Goal: Information Seeking & Learning: Find specific fact

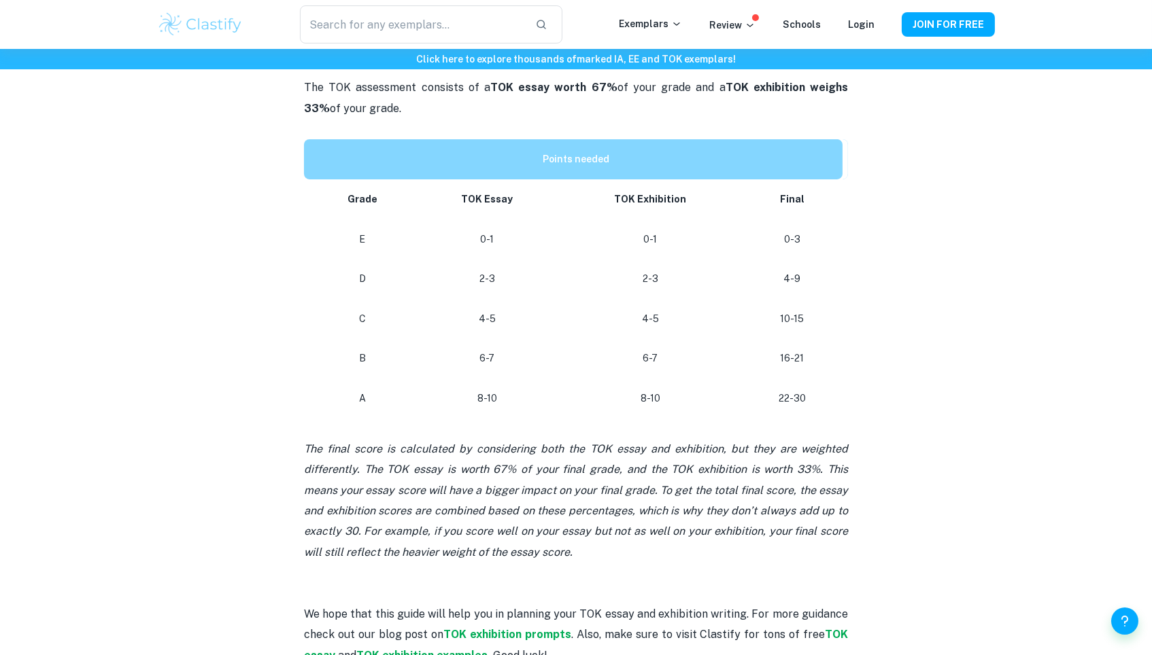
scroll to position [398, 0]
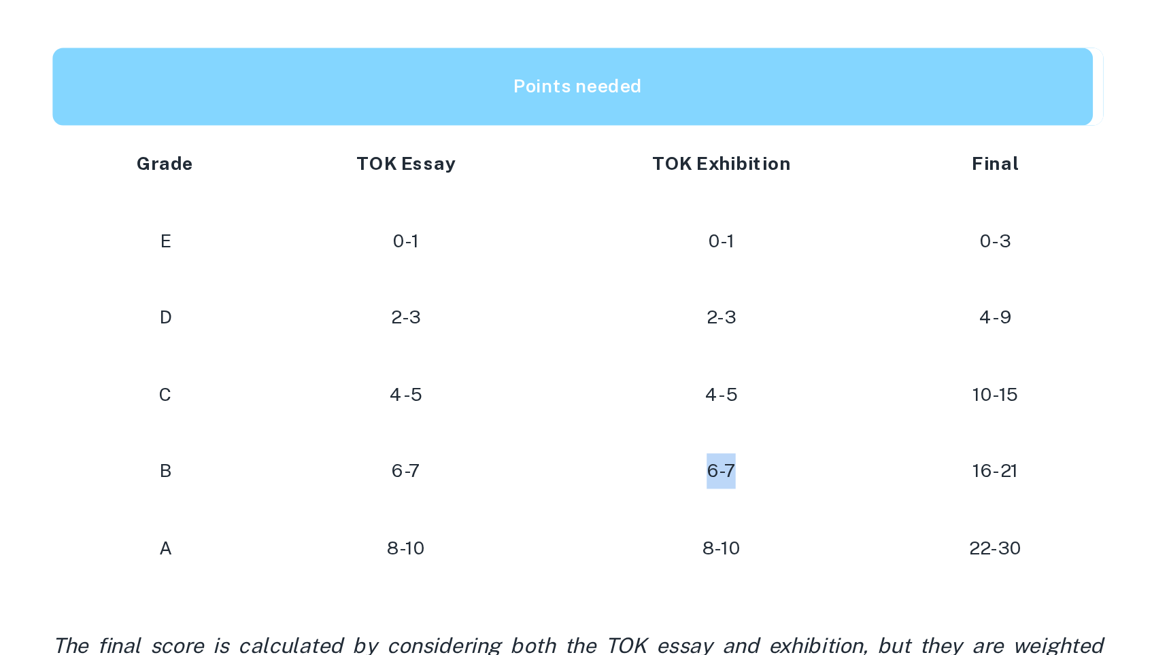
drag, startPoint x: 385, startPoint y: 241, endPoint x: 345, endPoint y: 238, distance: 40.3
click at [570, 551] on p "6-7" at bounding box center [650, 560] width 161 height 18
click at [570, 591] on p "8-10" at bounding box center [650, 600] width 161 height 18
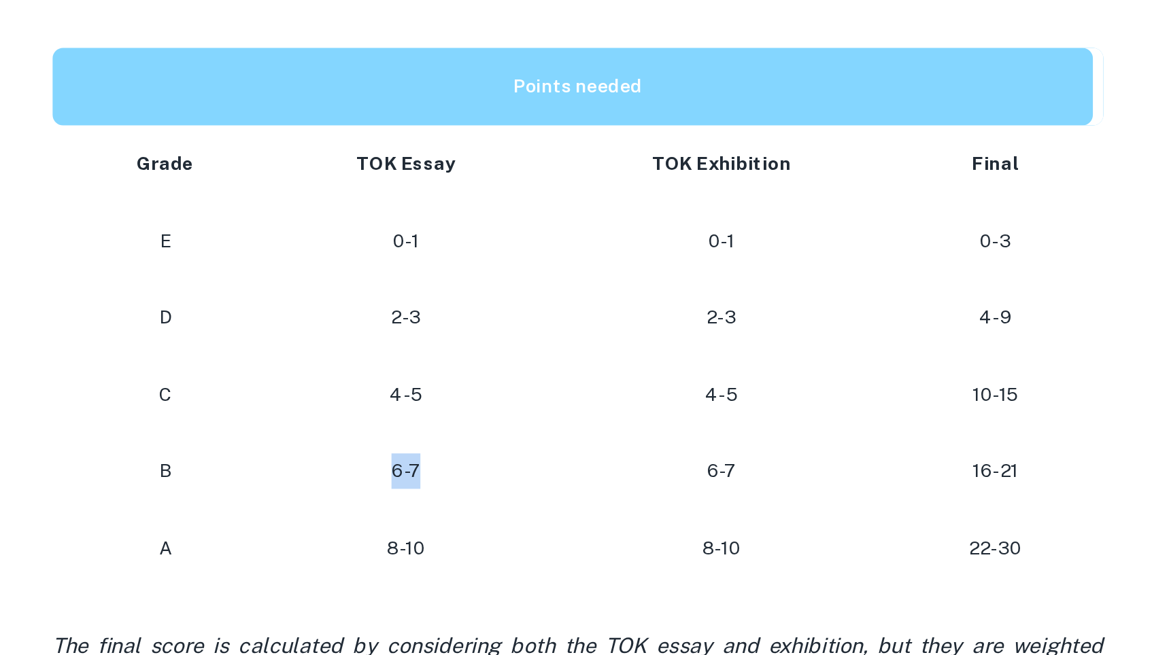
drag, startPoint x: 182, startPoint y: 234, endPoint x: 237, endPoint y: 234, distance: 55.1
click at [426, 551] on p "6-7" at bounding box center [487, 560] width 122 height 18
click at [415, 540] on td "6-7" at bounding box center [486, 560] width 143 height 40
drag, startPoint x: 359, startPoint y: 237, endPoint x: 370, endPoint y: 236, distance: 10.9
click at [570, 551] on p "6-7" at bounding box center [650, 560] width 161 height 18
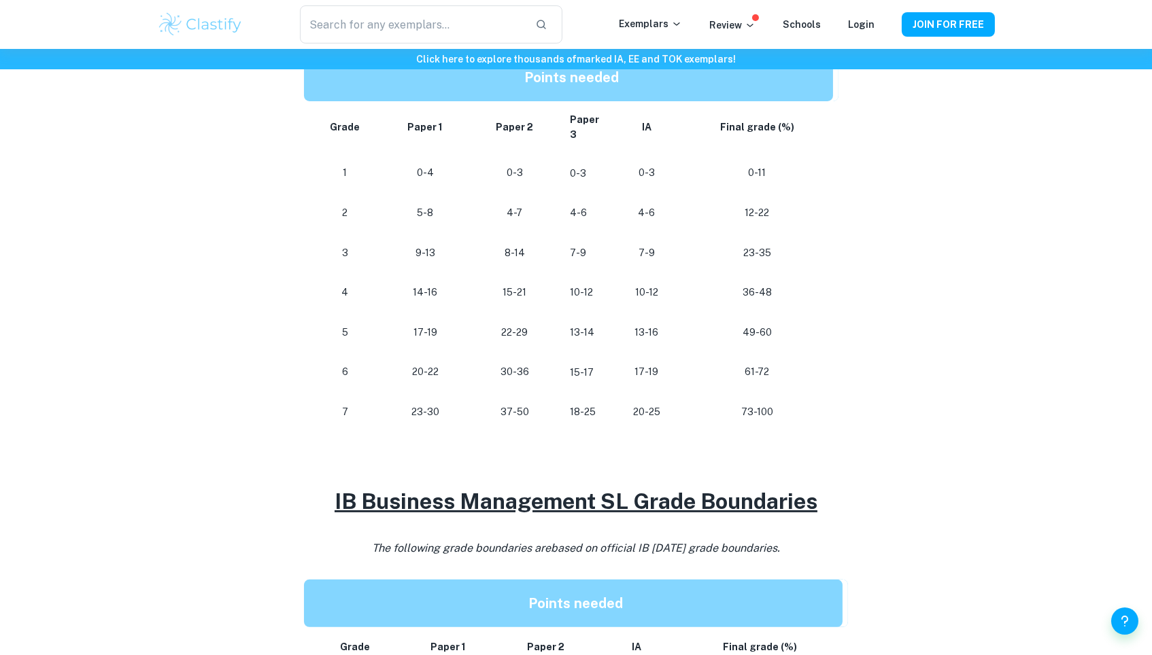
scroll to position [542, 0]
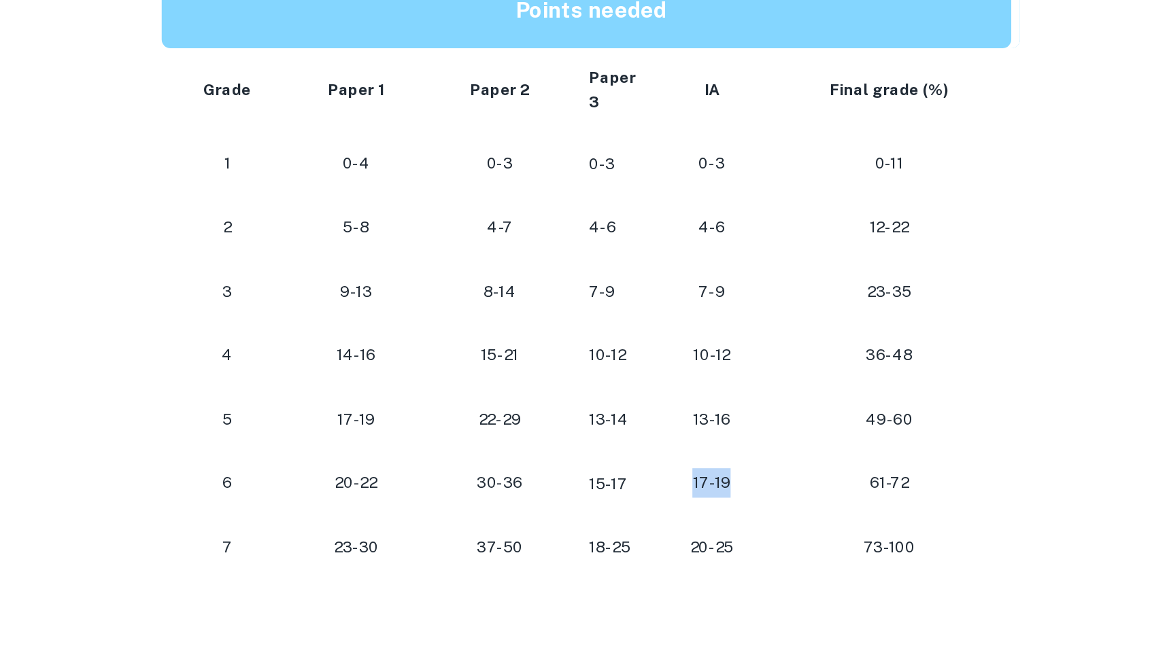
drag, startPoint x: 425, startPoint y: 288, endPoint x: 459, endPoint y: 288, distance: 34.0
click at [623, 539] on p "17-19" at bounding box center [646, 548] width 47 height 18
